Goal: Task Accomplishment & Management: Manage account settings

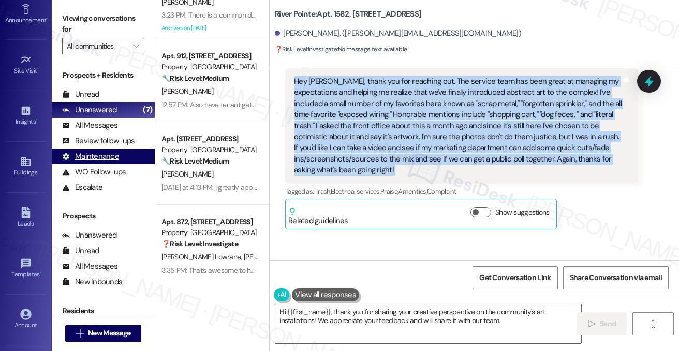
scroll to position [140, 0]
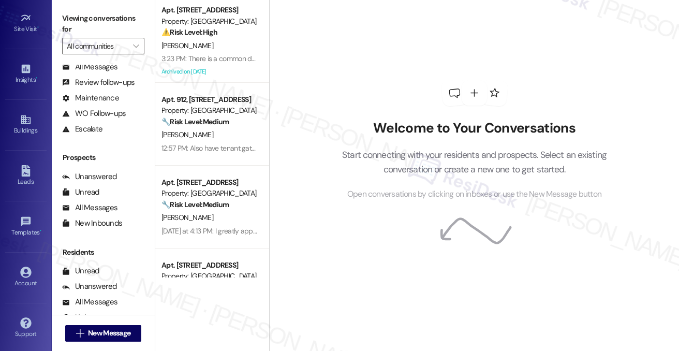
scroll to position [117, 0]
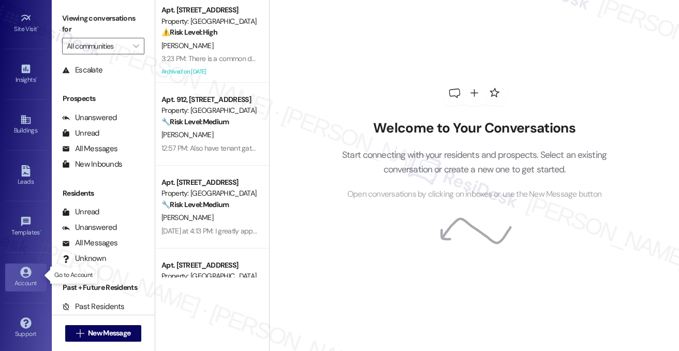
click at [31, 284] on div "Account" at bounding box center [26, 283] width 52 height 10
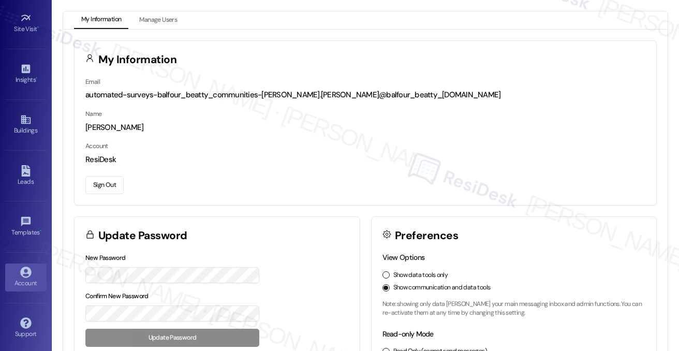
click at [115, 178] on button "Sign Out" at bounding box center [104, 185] width 38 height 18
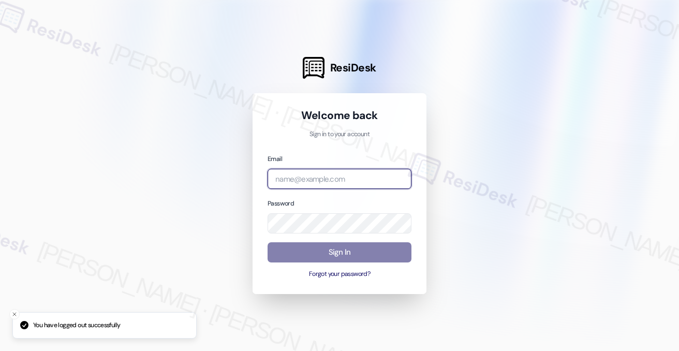
click at [316, 176] on input "email" at bounding box center [339, 179] width 144 height 20
type input "h"
type input "[EMAIL_ADDRESS][PERSON_NAME][PERSON_NAME][DOMAIN_NAME]"
